Goal: Navigation & Orientation: Find specific page/section

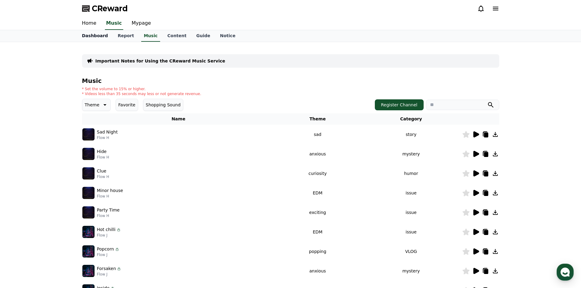
click at [92, 35] on link "Dashboard" at bounding box center [95, 36] width 36 height 12
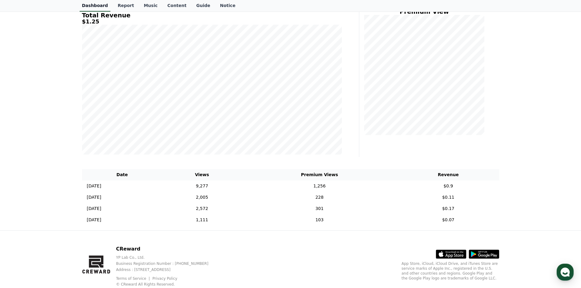
scroll to position [105, 0]
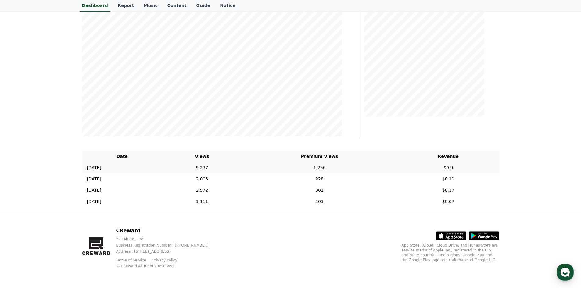
click at [223, 171] on td "9,277" at bounding box center [201, 167] width 79 height 11
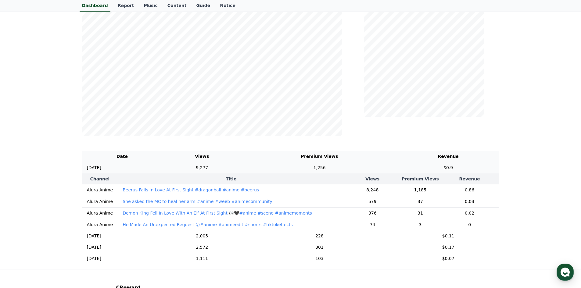
scroll to position [38, 0]
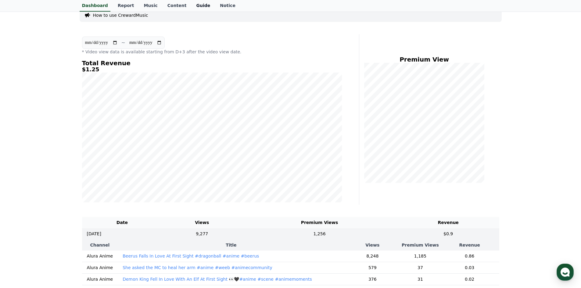
click at [191, 7] on link "Guide" at bounding box center [203, 6] width 24 height 12
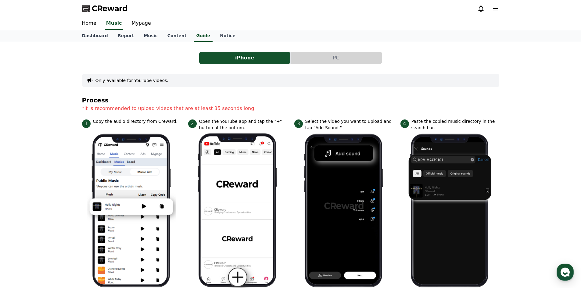
click at [149, 111] on p "*It is recommended to upload videos that are at least 35 seconds long." at bounding box center [290, 108] width 417 height 7
click at [171, 33] on link "Content" at bounding box center [177, 36] width 29 height 12
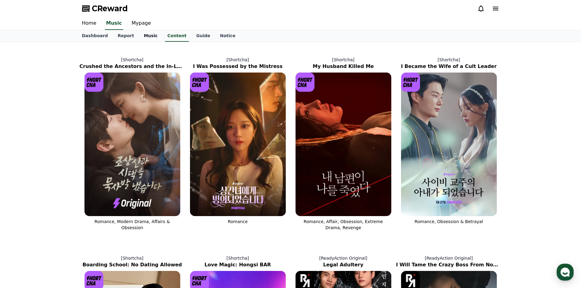
click at [143, 37] on link "Music" at bounding box center [150, 36] width 23 height 12
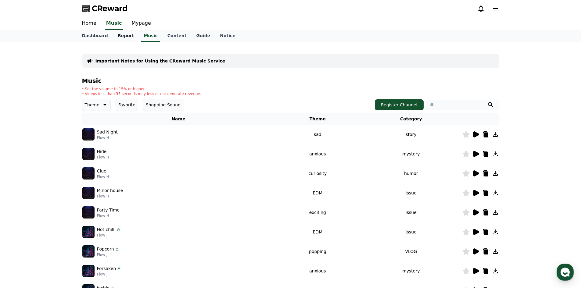
click at [119, 36] on link "Report" at bounding box center [126, 36] width 26 height 12
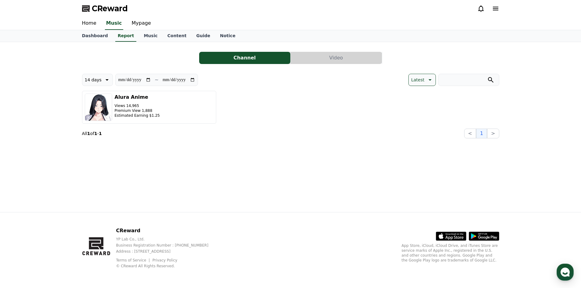
click at [422, 79] on p "Latest" at bounding box center [417, 80] width 13 height 9
click at [421, 116] on button "View Count" at bounding box center [423, 111] width 29 height 13
click at [138, 20] on link "Mypage" at bounding box center [141, 23] width 29 height 13
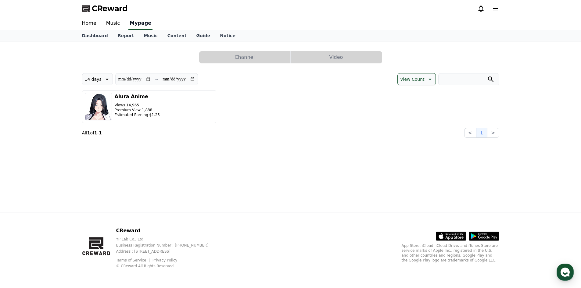
select select "**********"
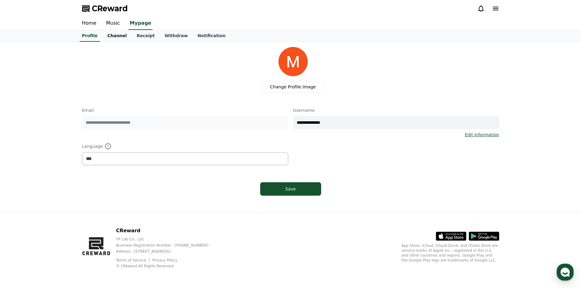
click at [117, 31] on link "Channel" at bounding box center [116, 36] width 29 height 12
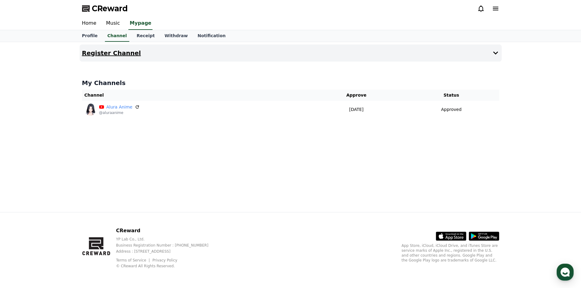
click at [163, 53] on button "Register Channel" at bounding box center [291, 53] width 422 height 17
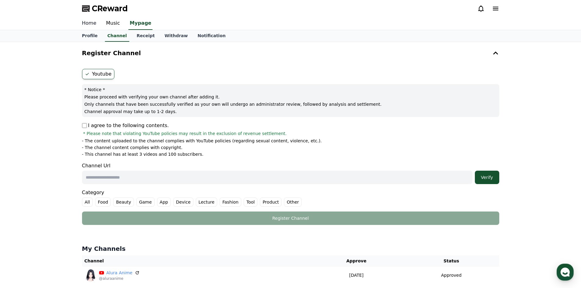
click at [85, 28] on link "Home" at bounding box center [89, 23] width 24 height 13
